Goal: Transaction & Acquisition: Download file/media

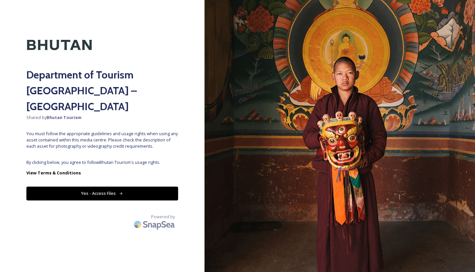
click at [142, 187] on button "Yes - Access Files" at bounding box center [102, 194] width 152 height 14
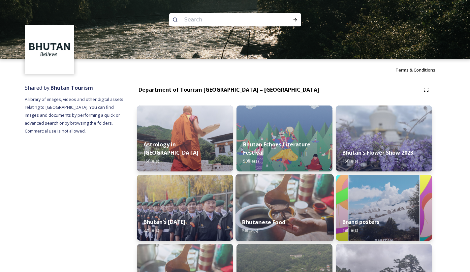
click at [296, 214] on div "Bhutanese Food 56 file(s)" at bounding box center [285, 226] width 98 height 30
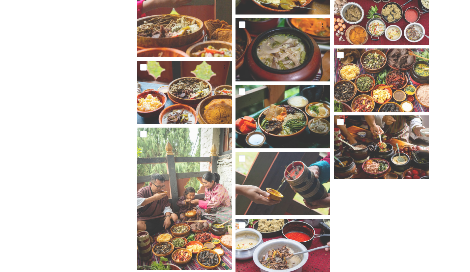
scroll to position [1376, 0]
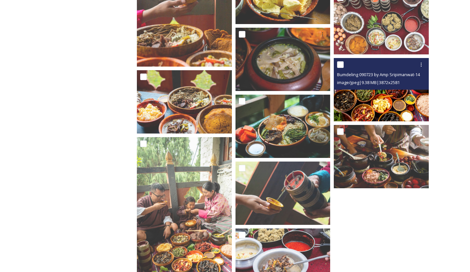
click at [394, 99] on img at bounding box center [381, 89] width 95 height 63
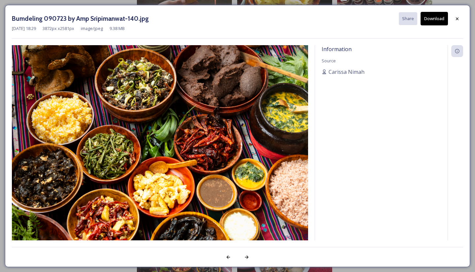
click at [428, 22] on button "Download" at bounding box center [434, 19] width 27 height 14
click at [459, 18] on icon at bounding box center [457, 18] width 5 height 5
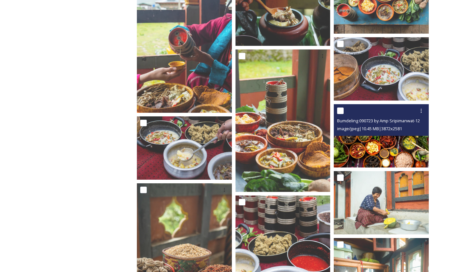
scroll to position [569, 0]
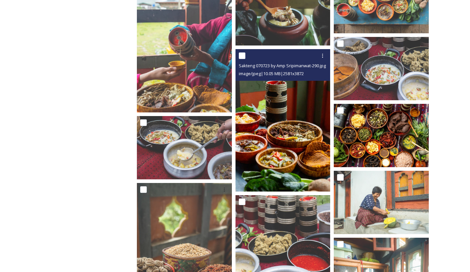
click at [299, 120] on img at bounding box center [283, 120] width 95 height 143
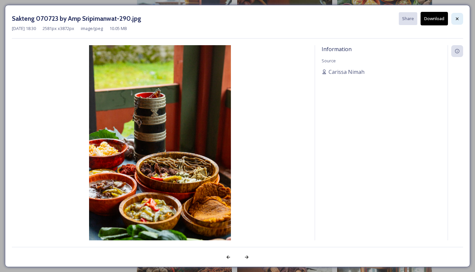
click at [459, 20] on icon at bounding box center [457, 18] width 5 height 5
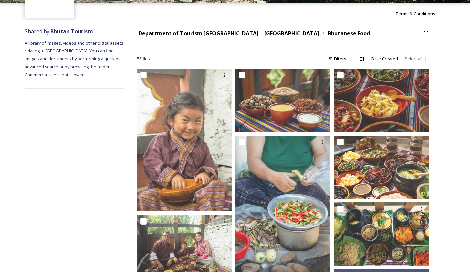
scroll to position [32, 0]
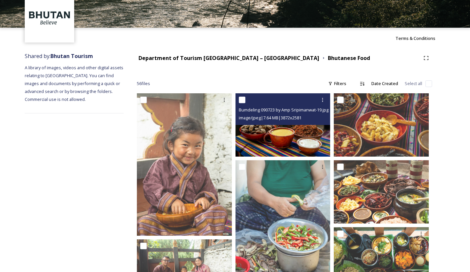
click at [294, 133] on img at bounding box center [283, 124] width 95 height 63
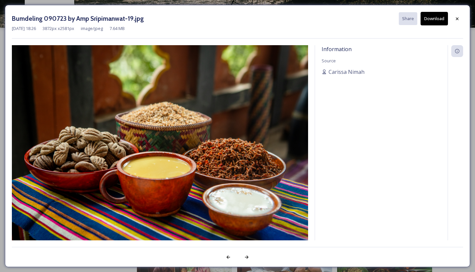
click at [435, 19] on button "Download" at bounding box center [434, 19] width 27 height 14
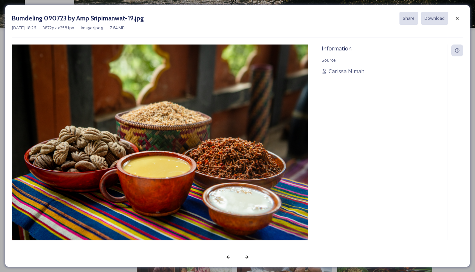
click at [459, 17] on icon at bounding box center [457, 18] width 5 height 5
